Goal: Task Accomplishment & Management: Use online tool/utility

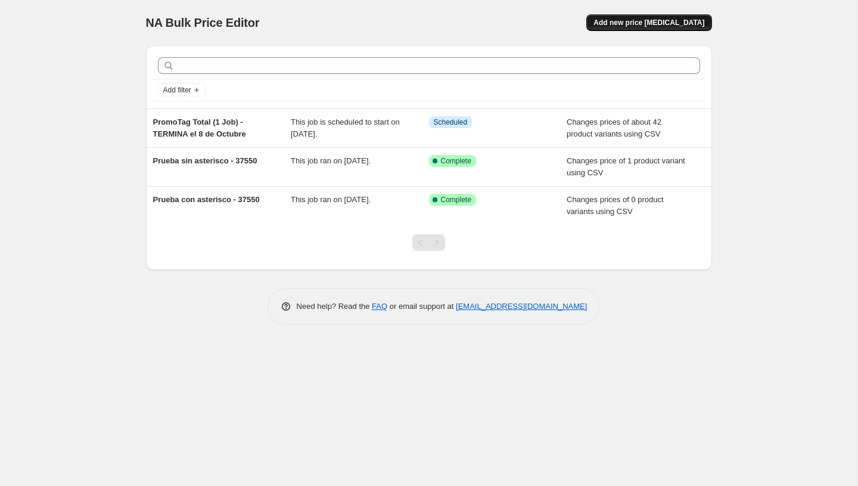
click at [647, 27] on button "Add new price [MEDICAL_DATA]" at bounding box center [649, 22] width 125 height 17
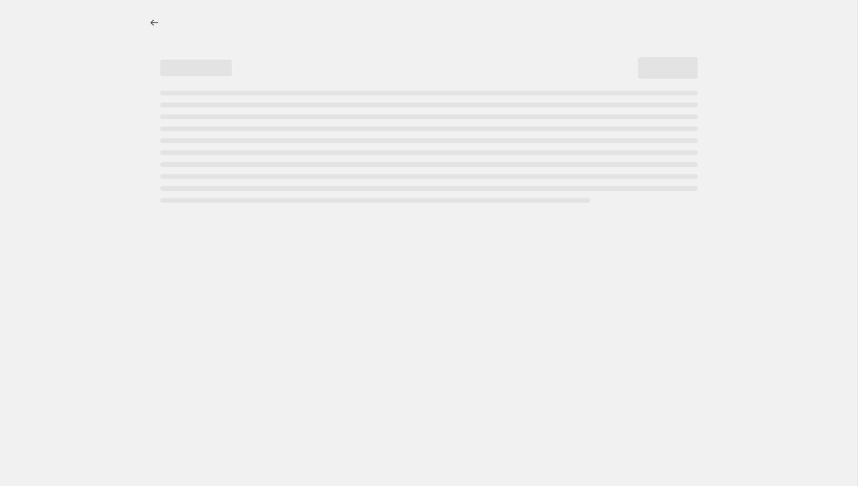
select select "percentage"
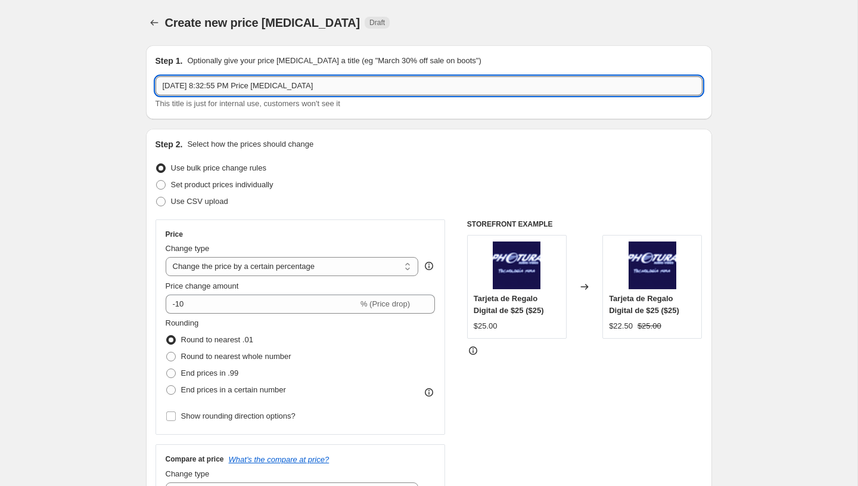
click at [430, 77] on input "[DATE] 8:32:55 PM Price [MEDICAL_DATA]" at bounding box center [429, 85] width 547 height 19
paste input "PromoTag Total (1 Job) - EMPIEZA el 9 de Octubre"
type input "PromoTag Total (1 Job) - EMPIEZA el 9 de Octubre"
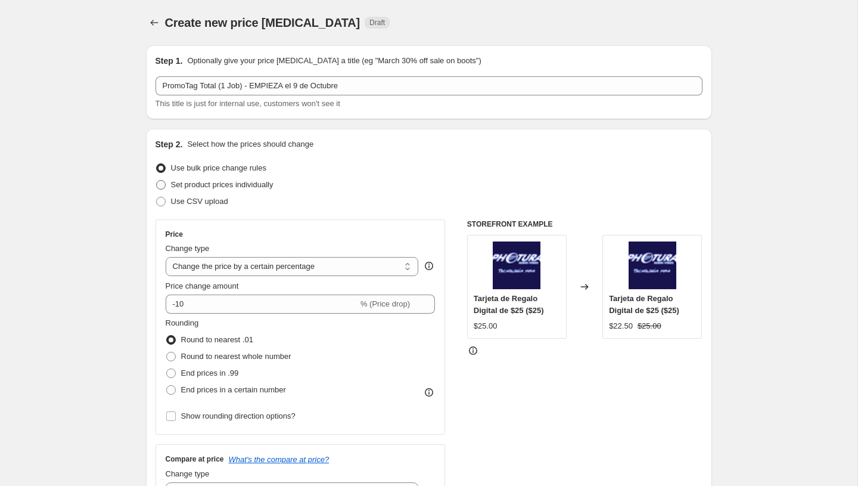
click at [263, 184] on span "Set product prices individually" at bounding box center [222, 184] width 103 height 9
click at [157, 181] on input "Set product prices individually" at bounding box center [156, 180] width 1 height 1
radio input "true"
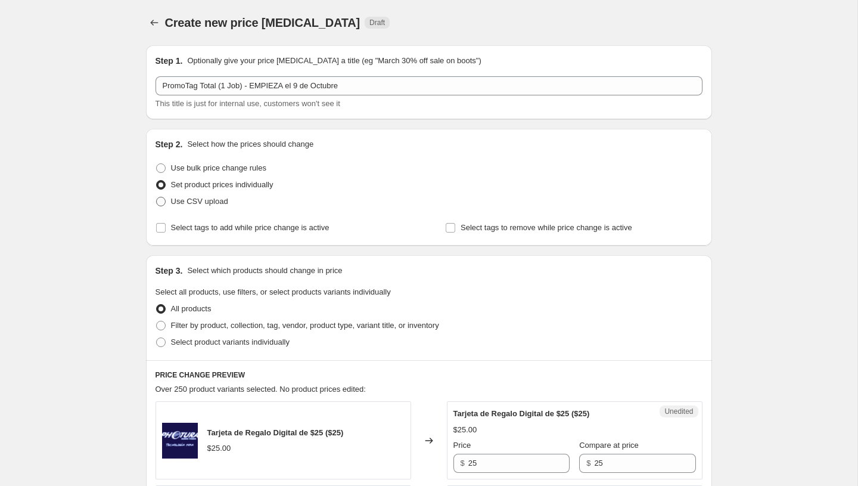
click at [199, 202] on span "Use CSV upload" at bounding box center [199, 201] width 57 height 9
click at [157, 197] on input "Use CSV upload" at bounding box center [156, 197] width 1 height 1
radio input "true"
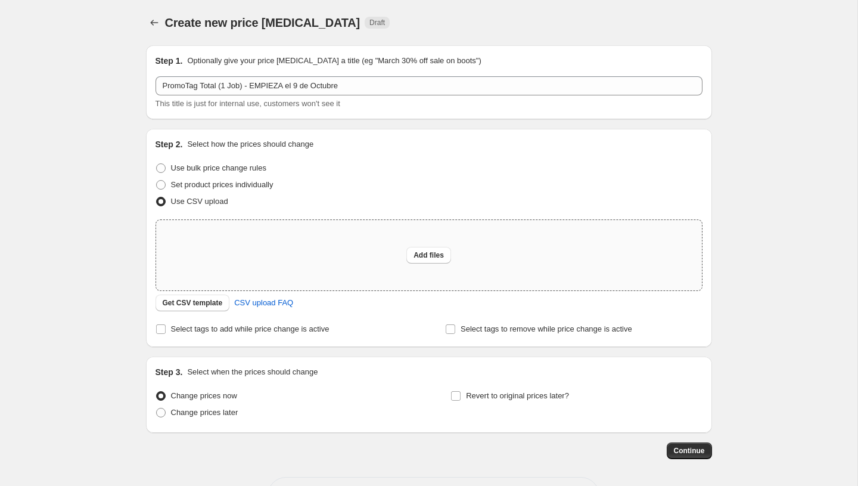
scroll to position [46, 0]
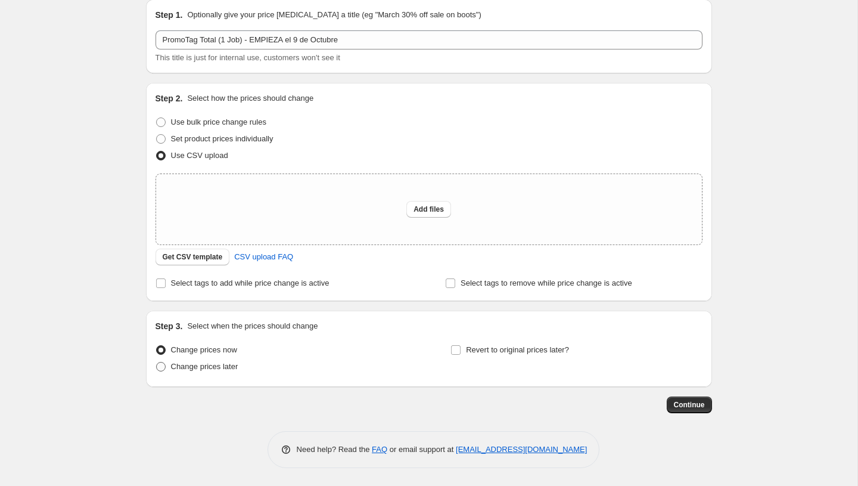
click at [210, 363] on span "Change prices later" at bounding box center [204, 366] width 67 height 9
click at [157, 362] on input "Change prices later" at bounding box center [156, 362] width 1 height 1
radio input "true"
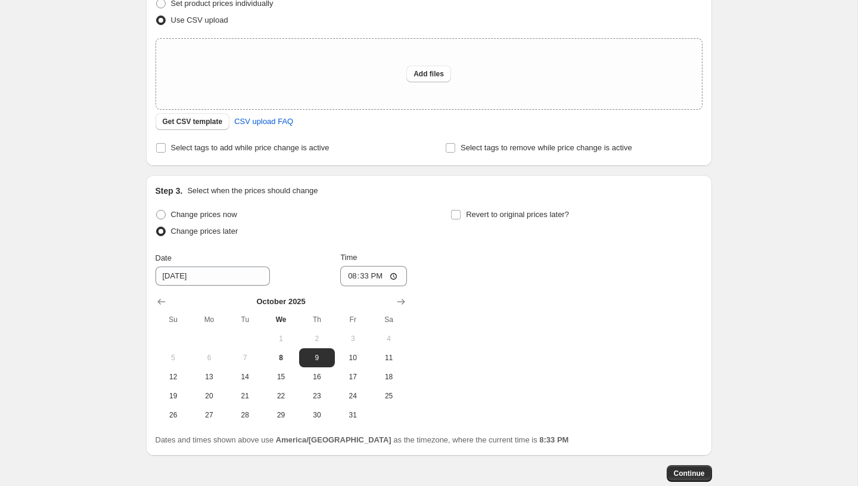
scroll to position [197, 0]
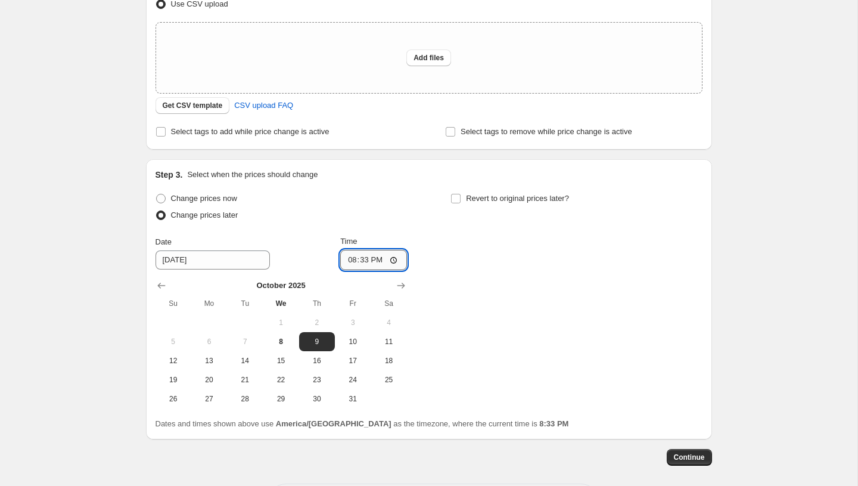
click at [348, 264] on input "20:33" at bounding box center [373, 260] width 67 height 20
type input "00:00"
click at [430, 279] on div "Change prices now Change prices later Date [DATE] Time 00:00 [DATE] Su Mo Tu We…" at bounding box center [429, 299] width 547 height 218
click at [683, 464] on button "Continue" at bounding box center [689, 457] width 45 height 17
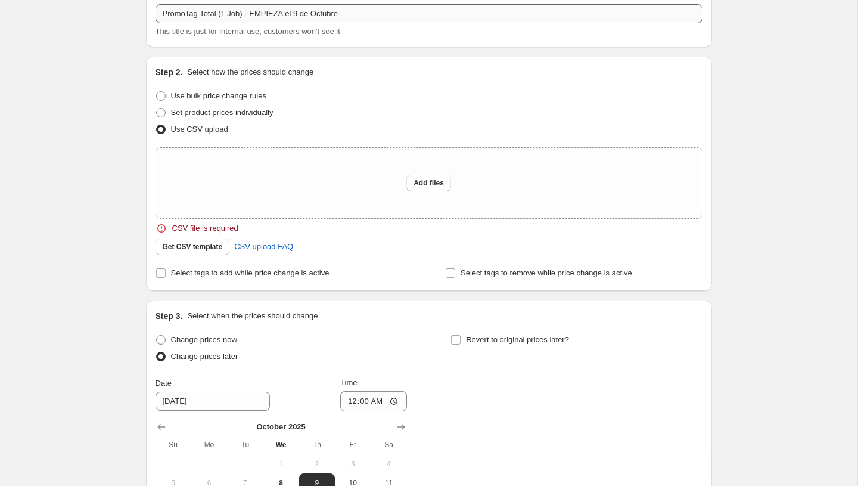
scroll to position [146, 0]
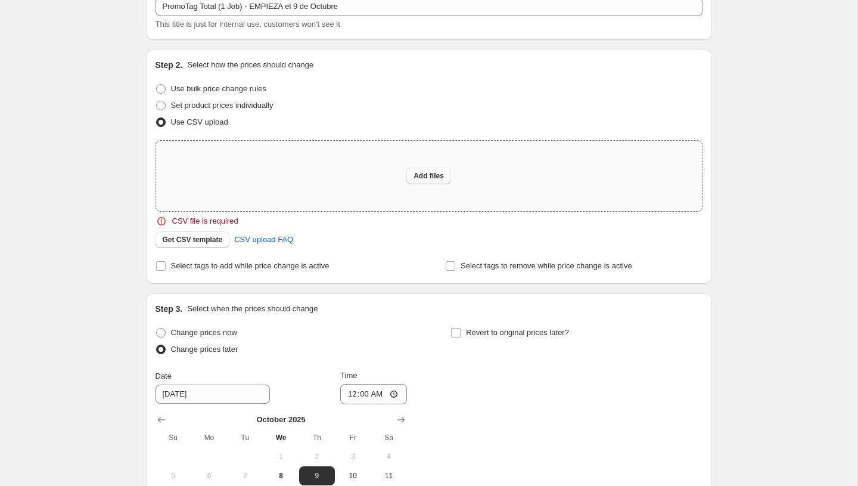
click at [437, 183] on button "Add files" at bounding box center [429, 176] width 45 height 17
type input "C:\fakepath\PromoTag Total (1 Job) - EMPIEZA el 9 de Octubre.csv"
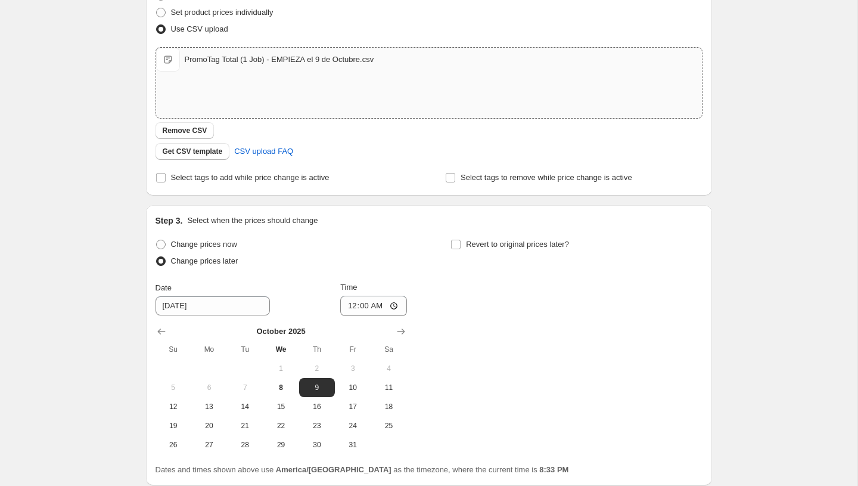
scroll to position [271, 0]
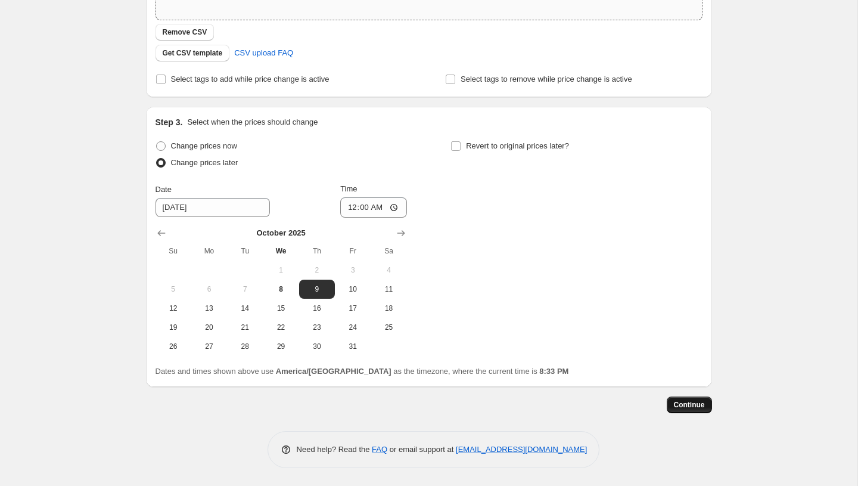
click at [672, 405] on button "Continue" at bounding box center [689, 404] width 45 height 17
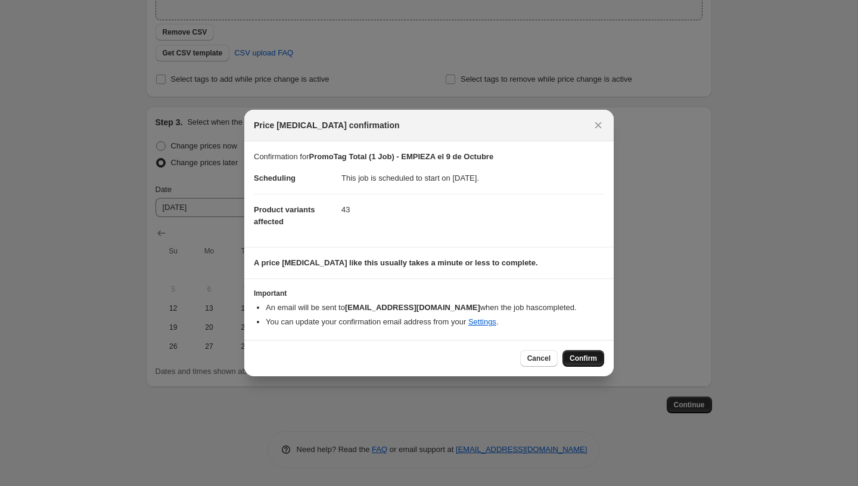
click at [563, 354] on button "Confirm" at bounding box center [584, 358] width 42 height 17
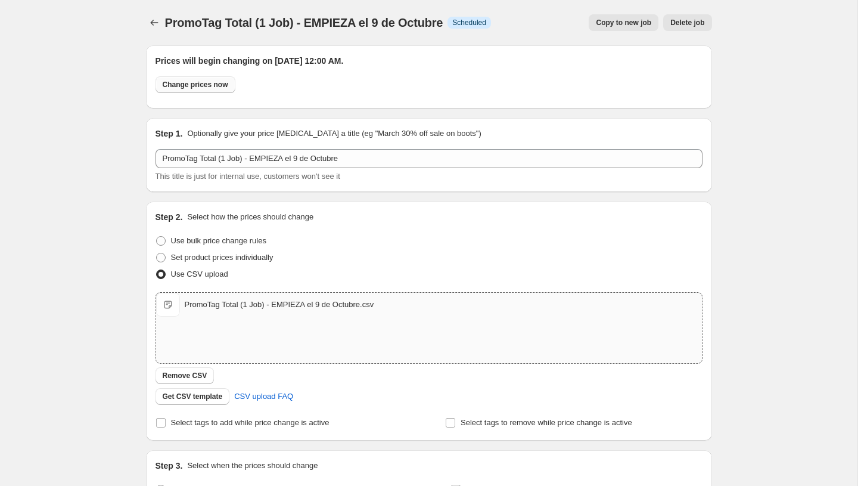
scroll to position [1, 0]
click at [148, 16] on icon "Price change jobs" at bounding box center [154, 22] width 12 height 12
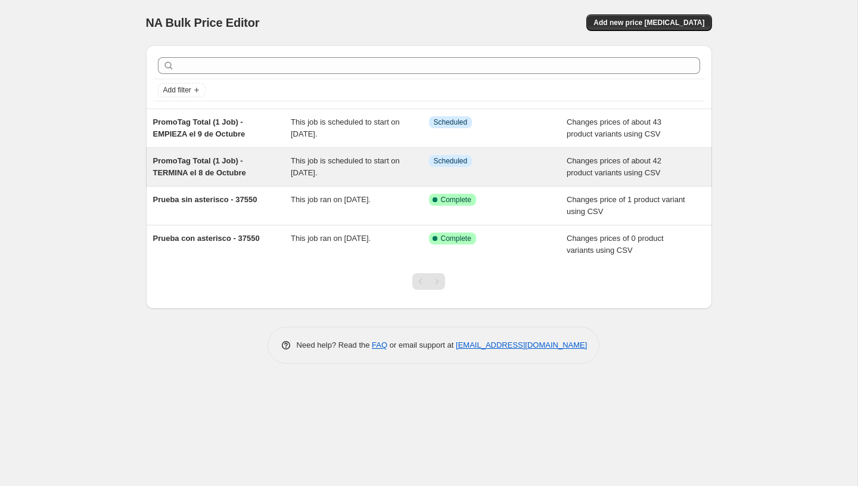
click at [295, 155] on div "This job is scheduled to start on [DATE]." at bounding box center [360, 167] width 138 height 24
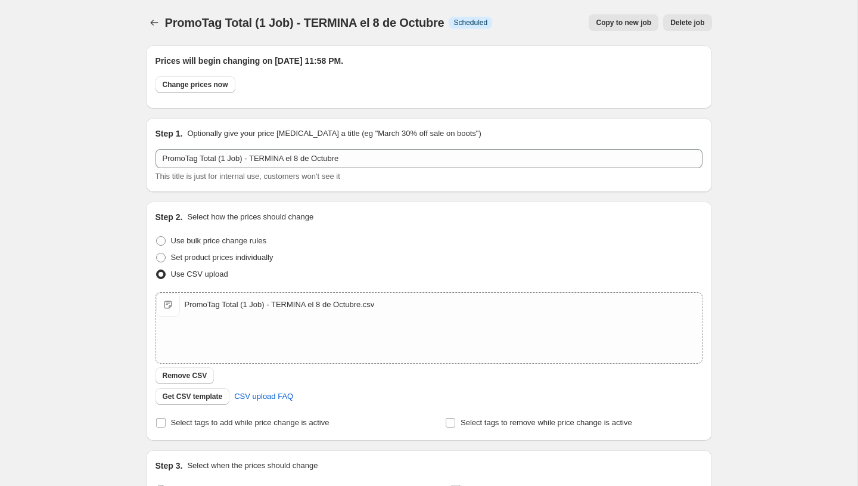
click at [149, 10] on div "PromoTag Total (1 Job) - TERMINA el 8 de Octubre. This page is ready PromoTag T…" at bounding box center [429, 22] width 566 height 45
click at [151, 19] on icon "Price change jobs" at bounding box center [154, 23] width 12 height 12
